Goal: Task Accomplishment & Management: Manage account settings

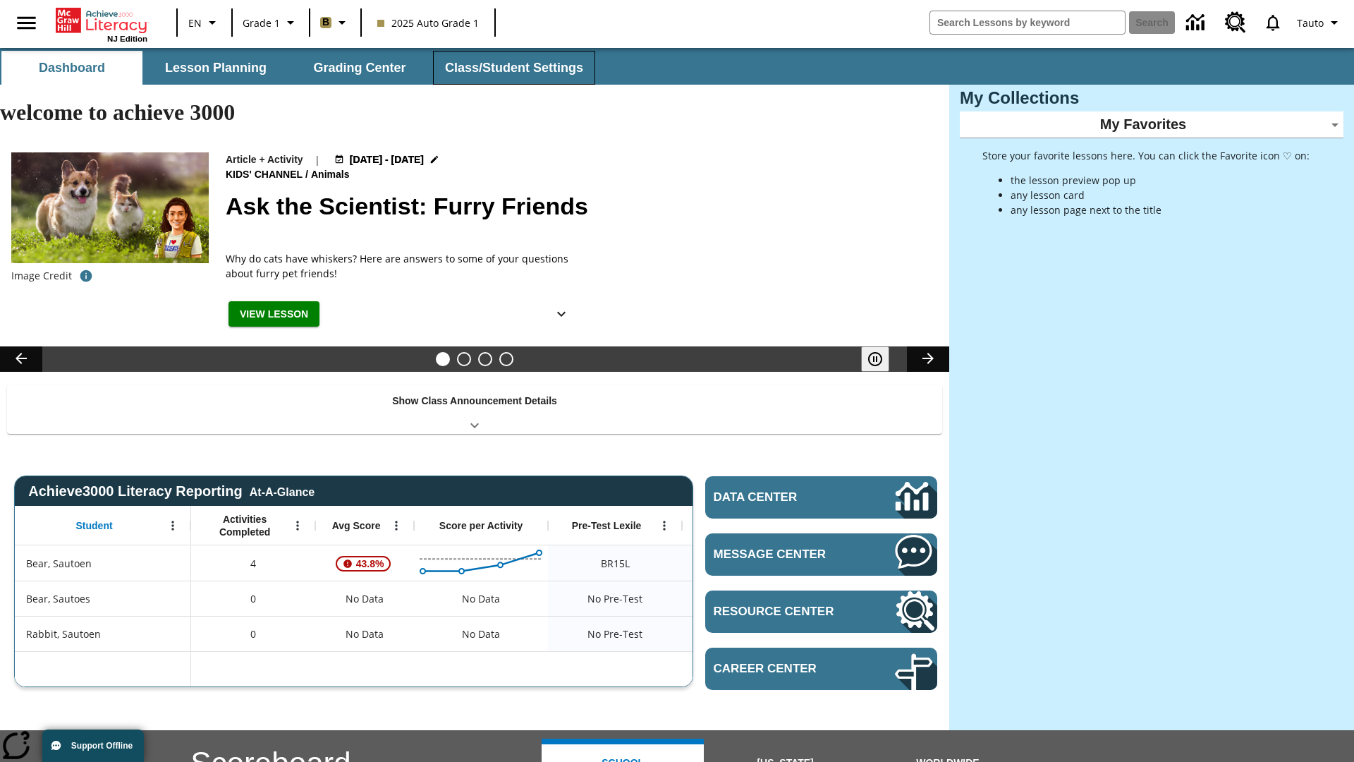
click at [512, 68] on button "Class/Student Settings" at bounding box center [514, 68] width 162 height 34
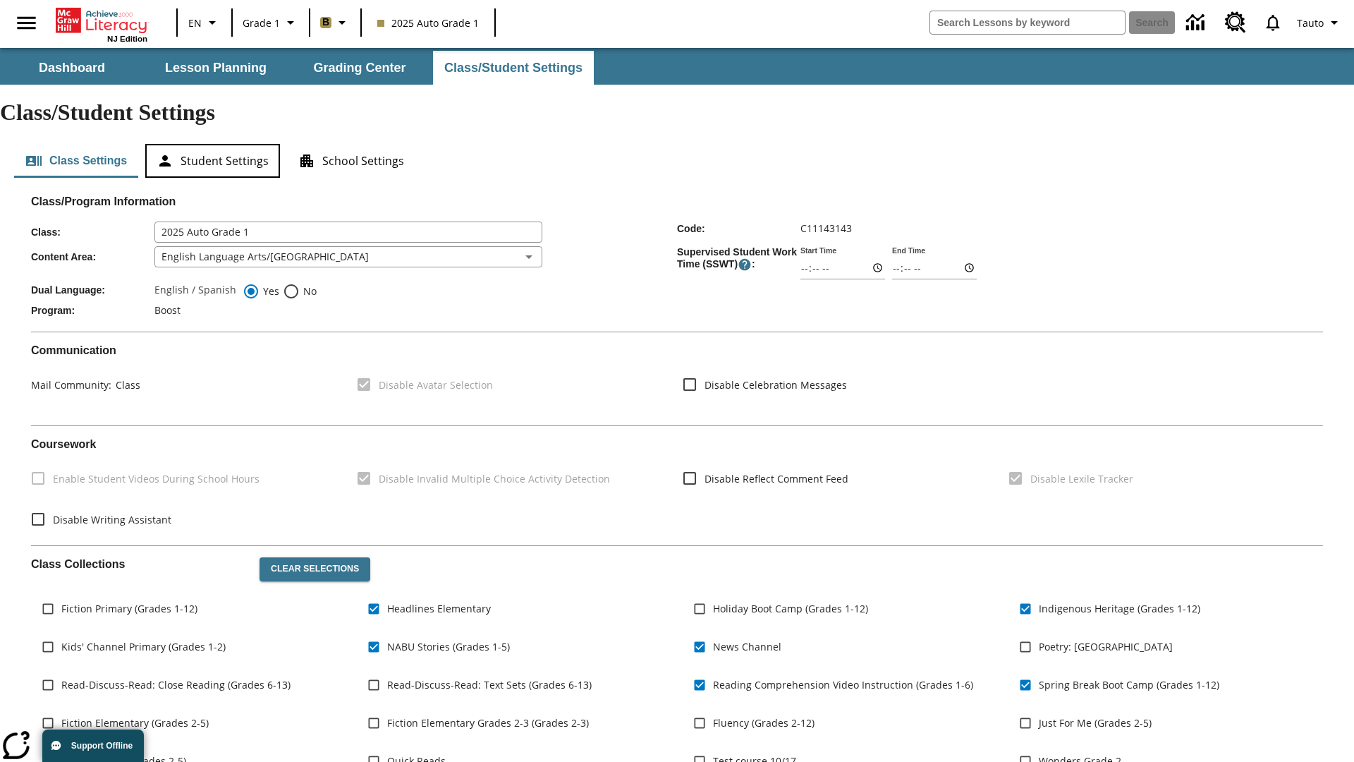
click at [212, 144] on button "Student Settings" at bounding box center [212, 161] width 135 height 34
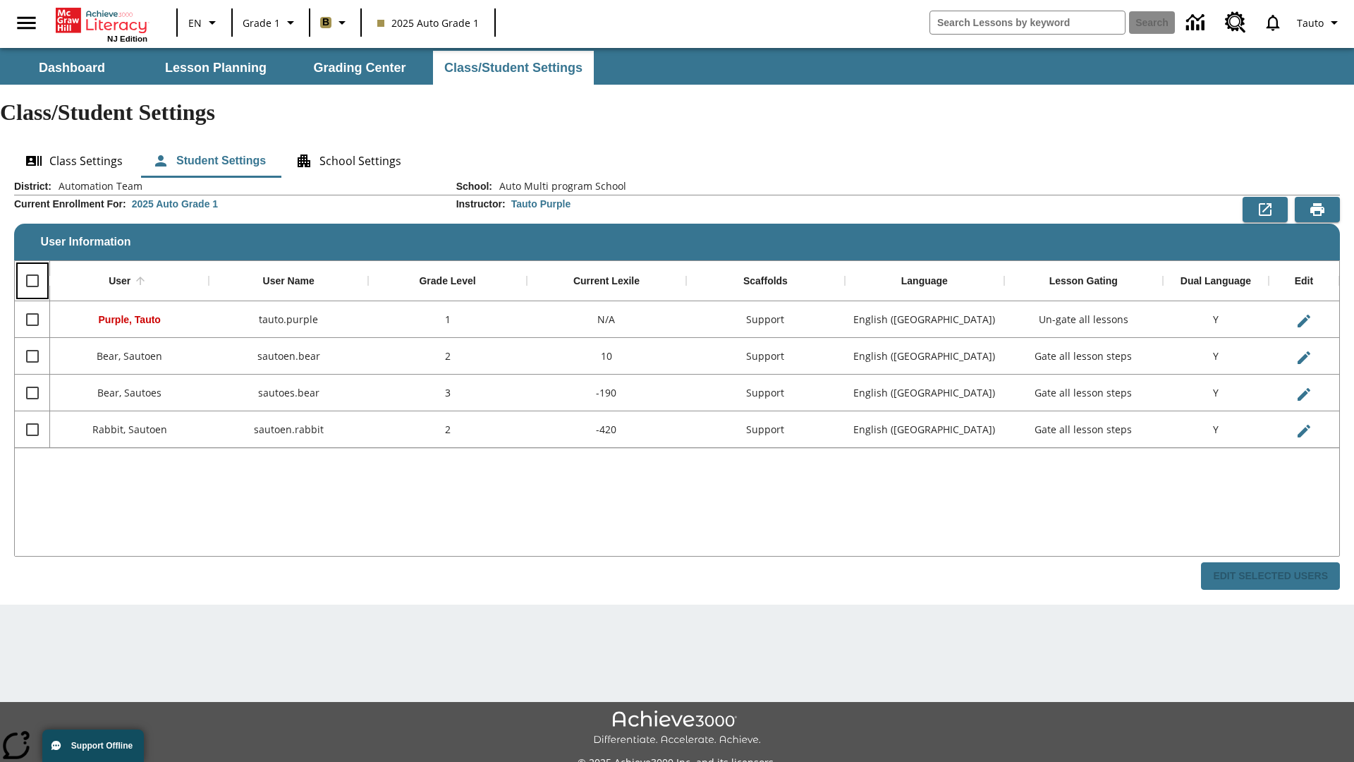
click at [32, 266] on input "Select all rows" at bounding box center [33, 281] width 30 height 30
checkbox input "true"
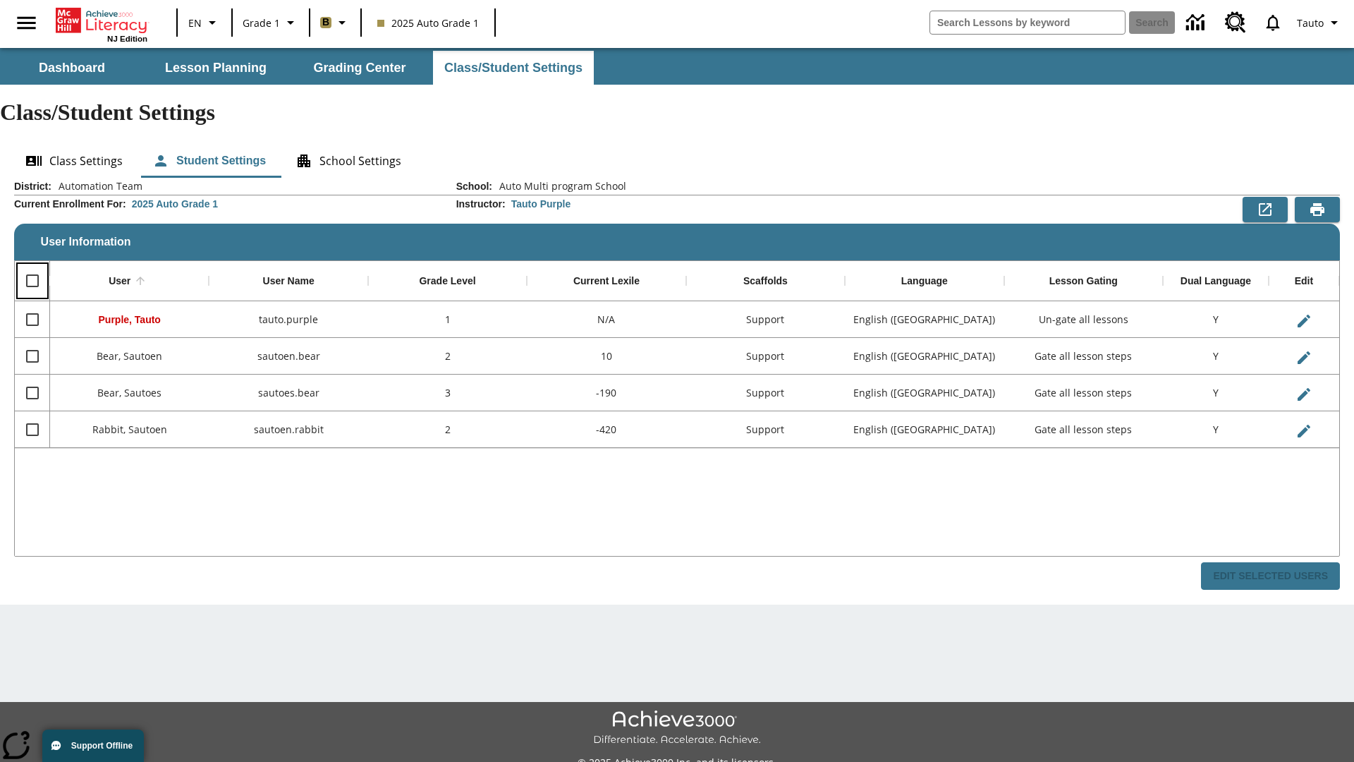
checkbox input "true"
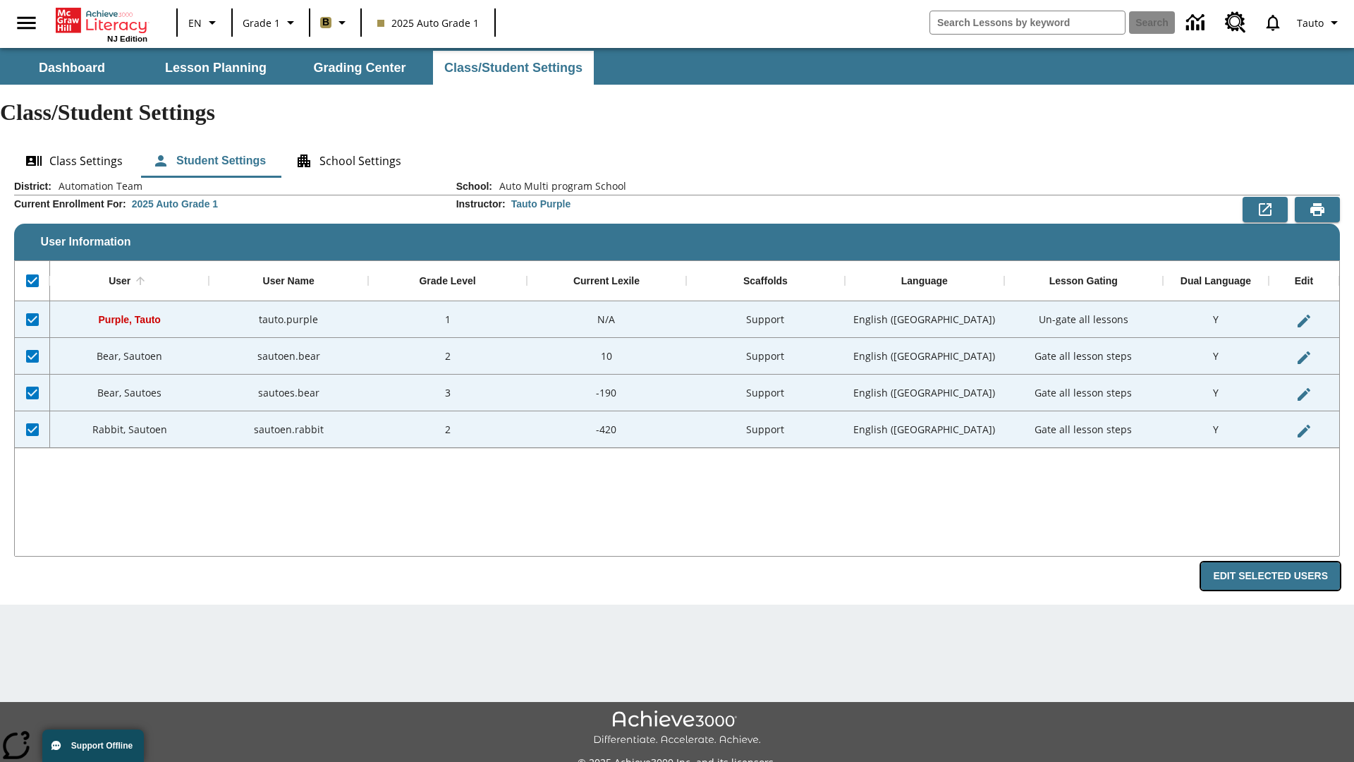
click at [1276, 562] on button "Edit Selected Users" at bounding box center [1270, 576] width 139 height 28
